Goal: Task Accomplishment & Management: Manage account settings

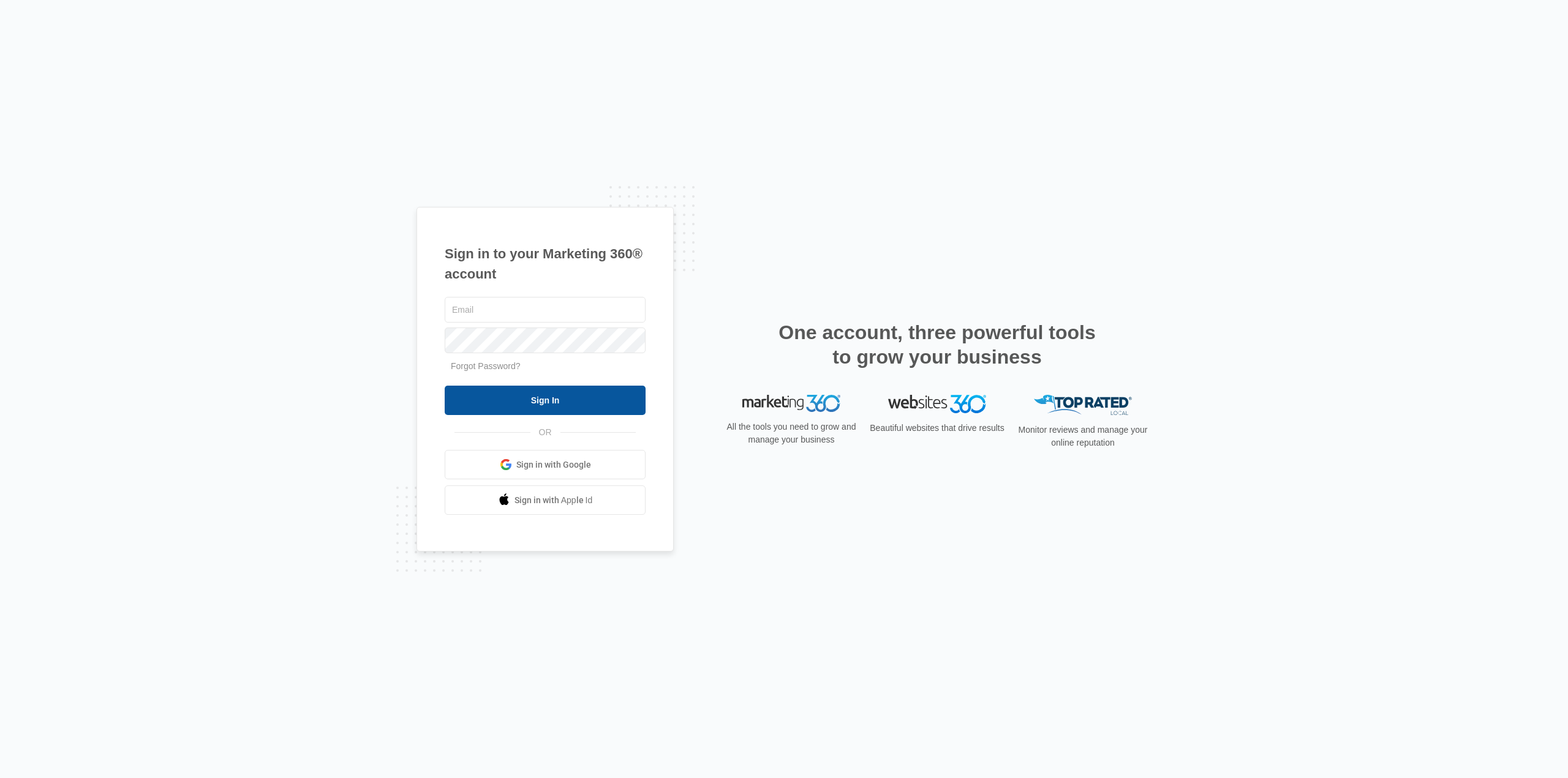
type input "[DOMAIN_NAME][EMAIL_ADDRESS][DOMAIN_NAME]"
click at [553, 400] on input "Sign In" at bounding box center [545, 400] width 201 height 29
